Goal: Information Seeking & Learning: Understand process/instructions

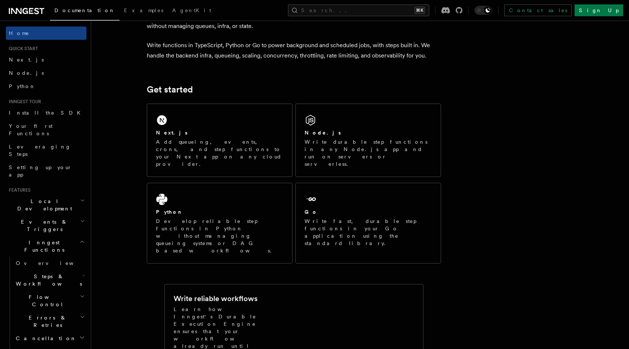
scroll to position [49, 0]
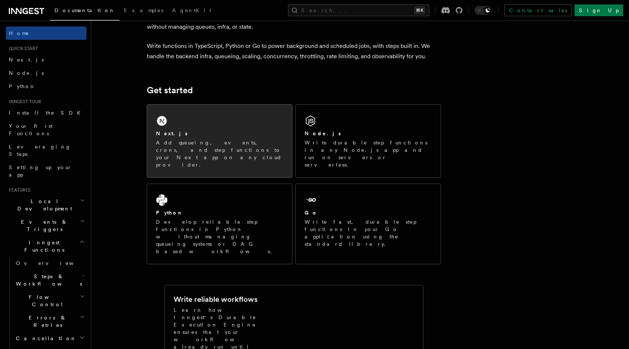
click at [254, 155] on div "Next.js Add queueing, events, crons, and step functions to your Next app on any…" at bounding box center [219, 141] width 145 height 72
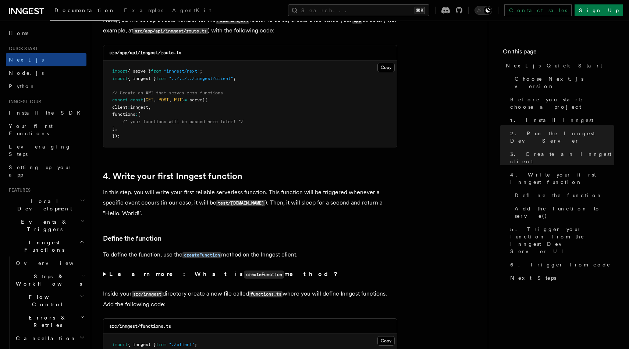
scroll to position [997, 0]
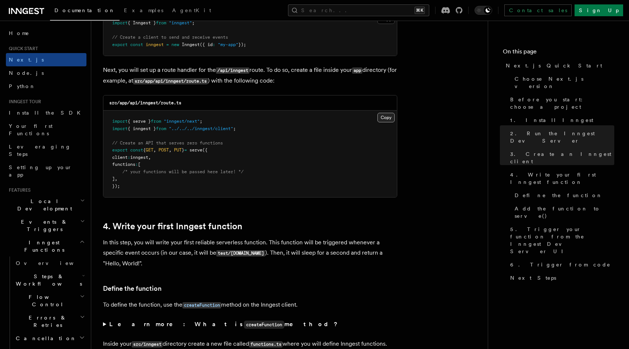
click at [383, 117] on button "Copy Copied" at bounding box center [386, 118] width 17 height 10
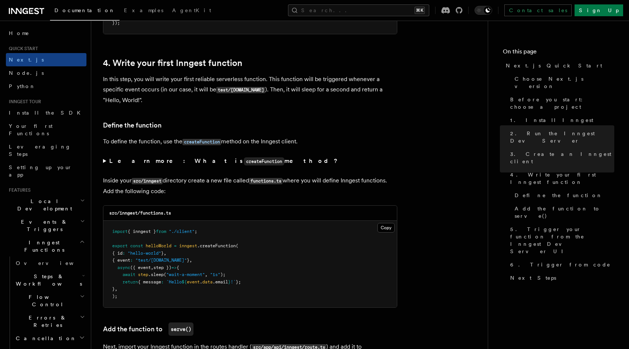
scroll to position [1164, 0]
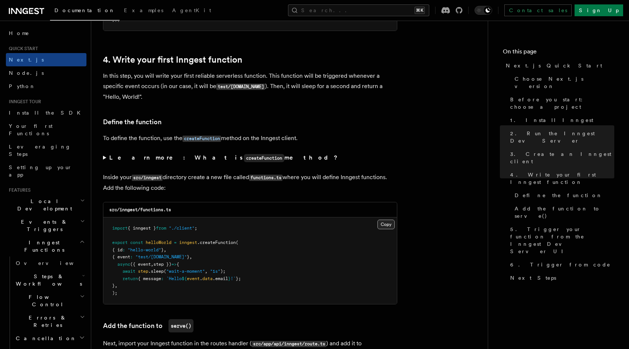
click at [385, 227] on button "Copy Copied" at bounding box center [386, 224] width 17 height 10
